Goal: Find specific page/section: Find specific page/section

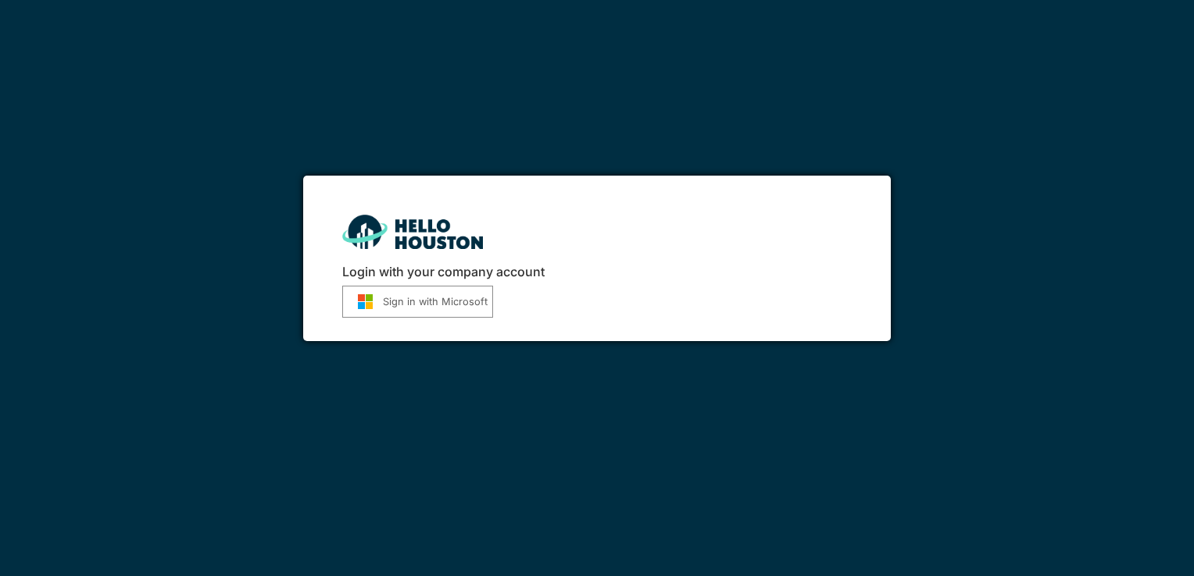
click at [419, 295] on button "Sign in with Microsoft" at bounding box center [417, 302] width 151 height 32
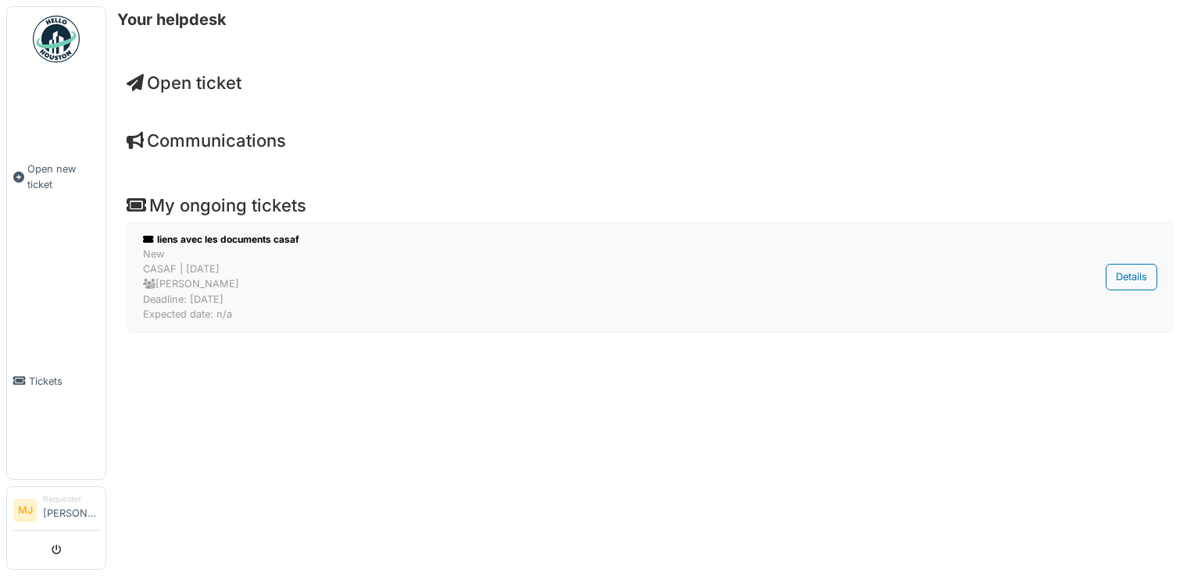
drag, startPoint x: 0, startPoint y: 0, endPoint x: 366, endPoint y: 295, distance: 469.9
click at [366, 295] on div "New CASAF | [DATE] [PERSON_NAME] Deadline: [DATE] Expected date: n/a" at bounding box center [569, 284] width 852 height 75
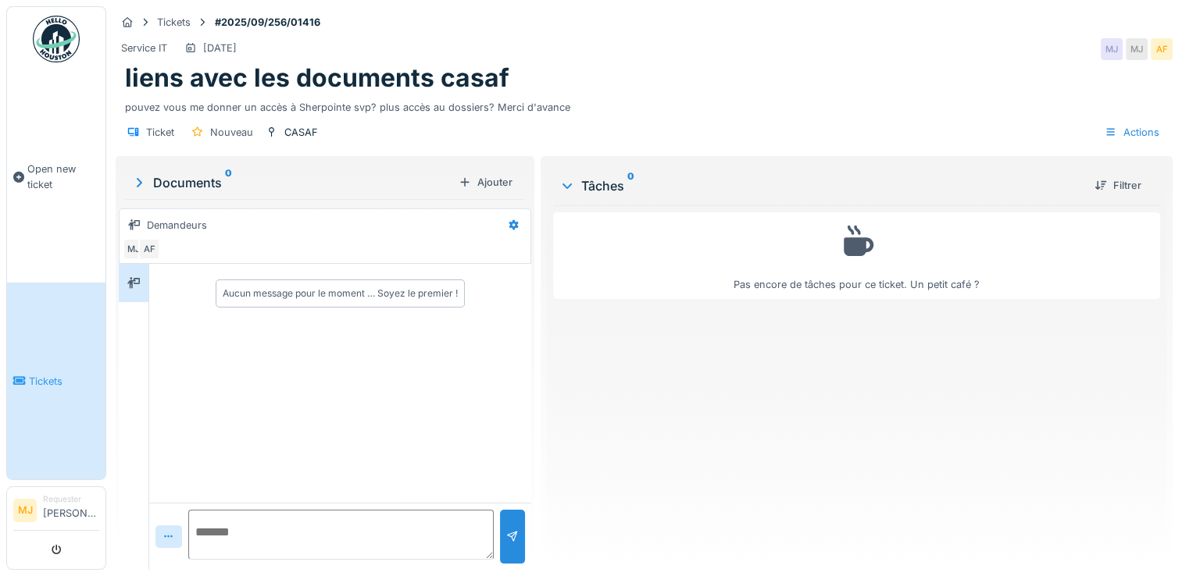
click at [197, 184] on div "Documents 0" at bounding box center [291, 182] width 321 height 19
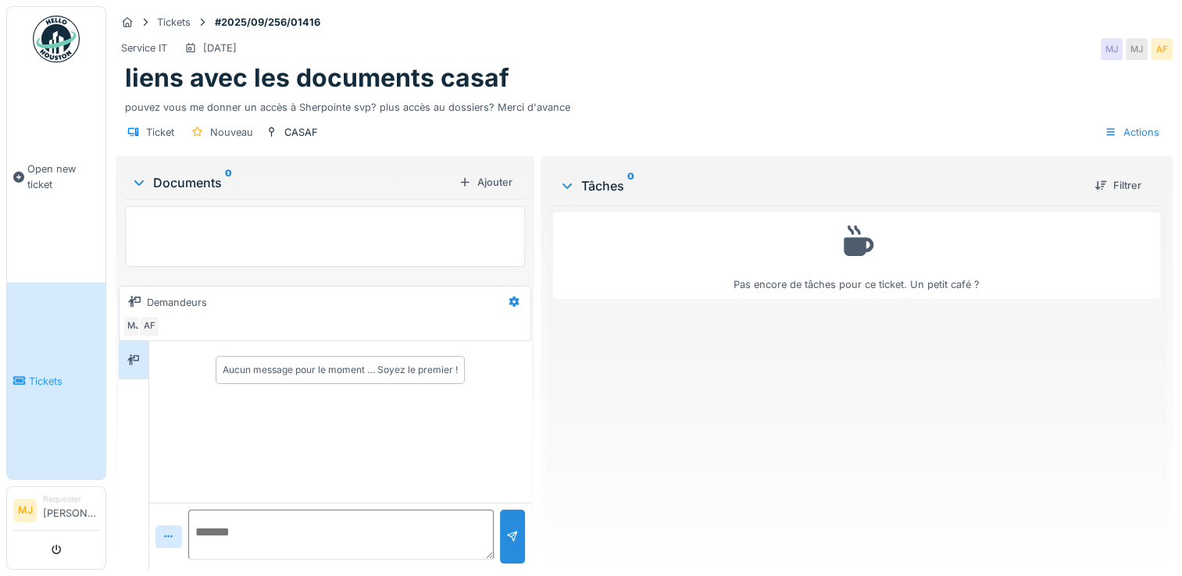
click at [197, 184] on div "Documents 0" at bounding box center [291, 182] width 321 height 19
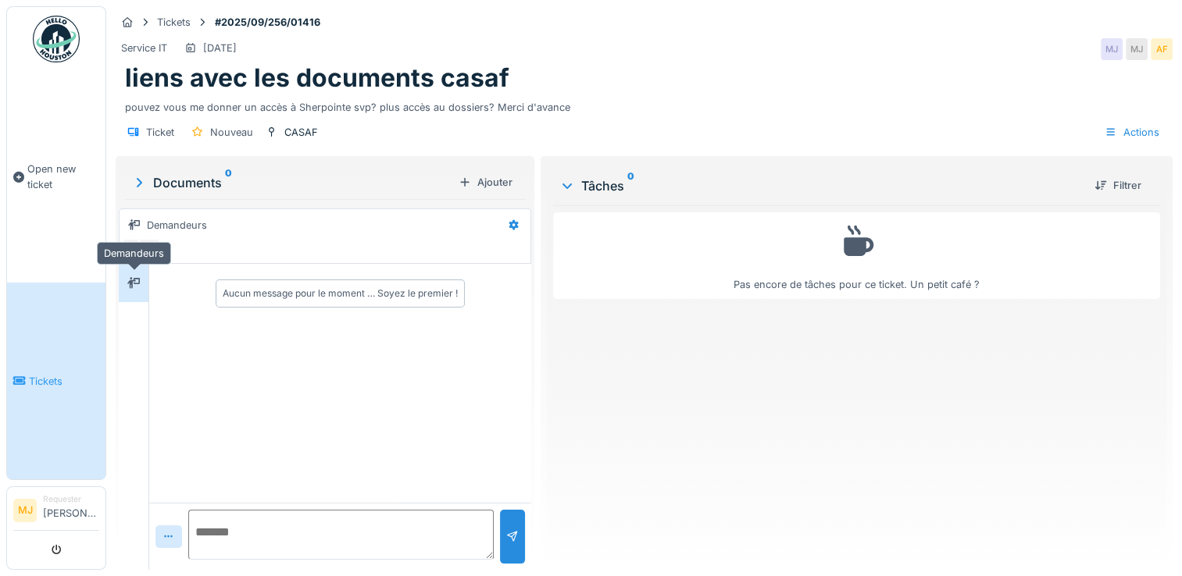
click at [136, 277] on icon at bounding box center [133, 282] width 12 height 11
